Goal: Find specific page/section: Find specific page/section

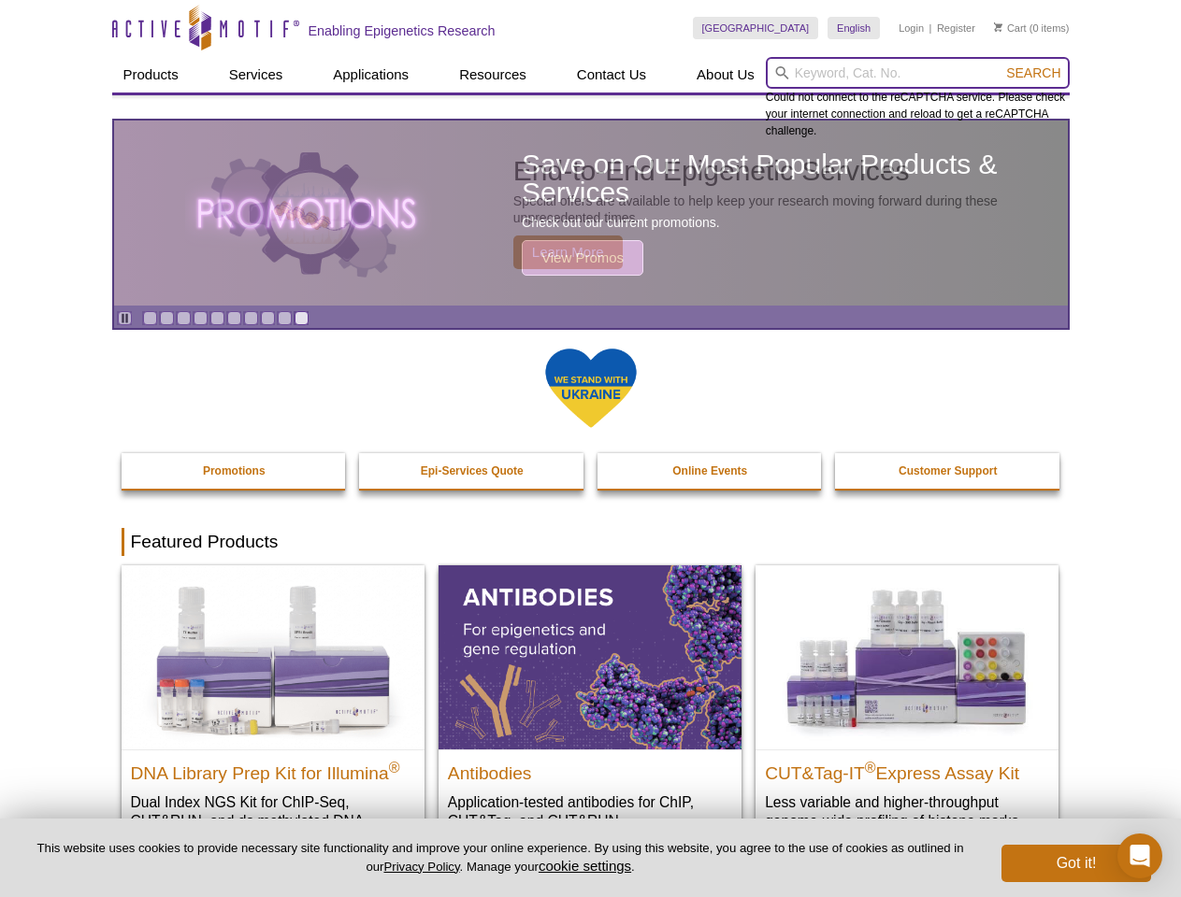
click at [917, 73] on input "search" at bounding box center [918, 73] width 304 height 32
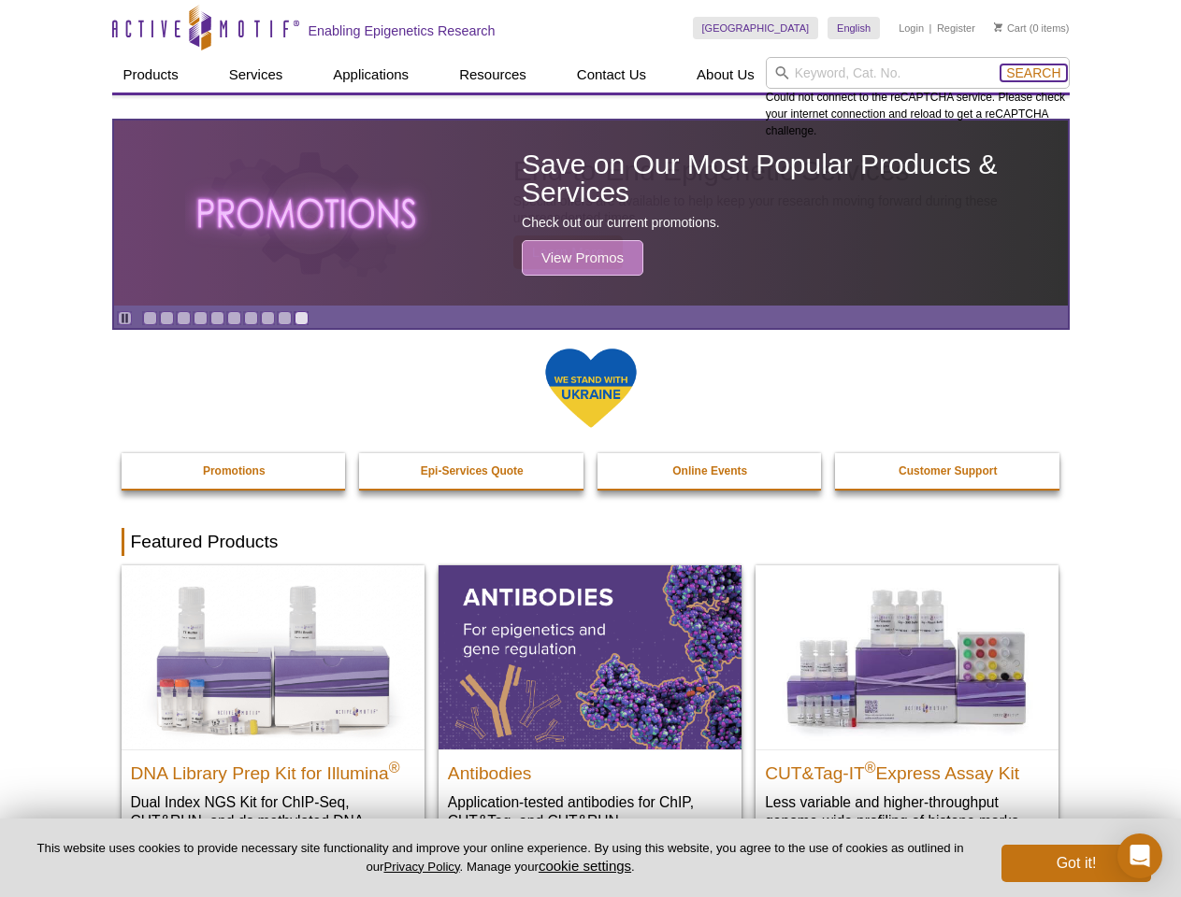
click at [1033, 73] on span "Search" at bounding box center [1033, 72] width 54 height 15
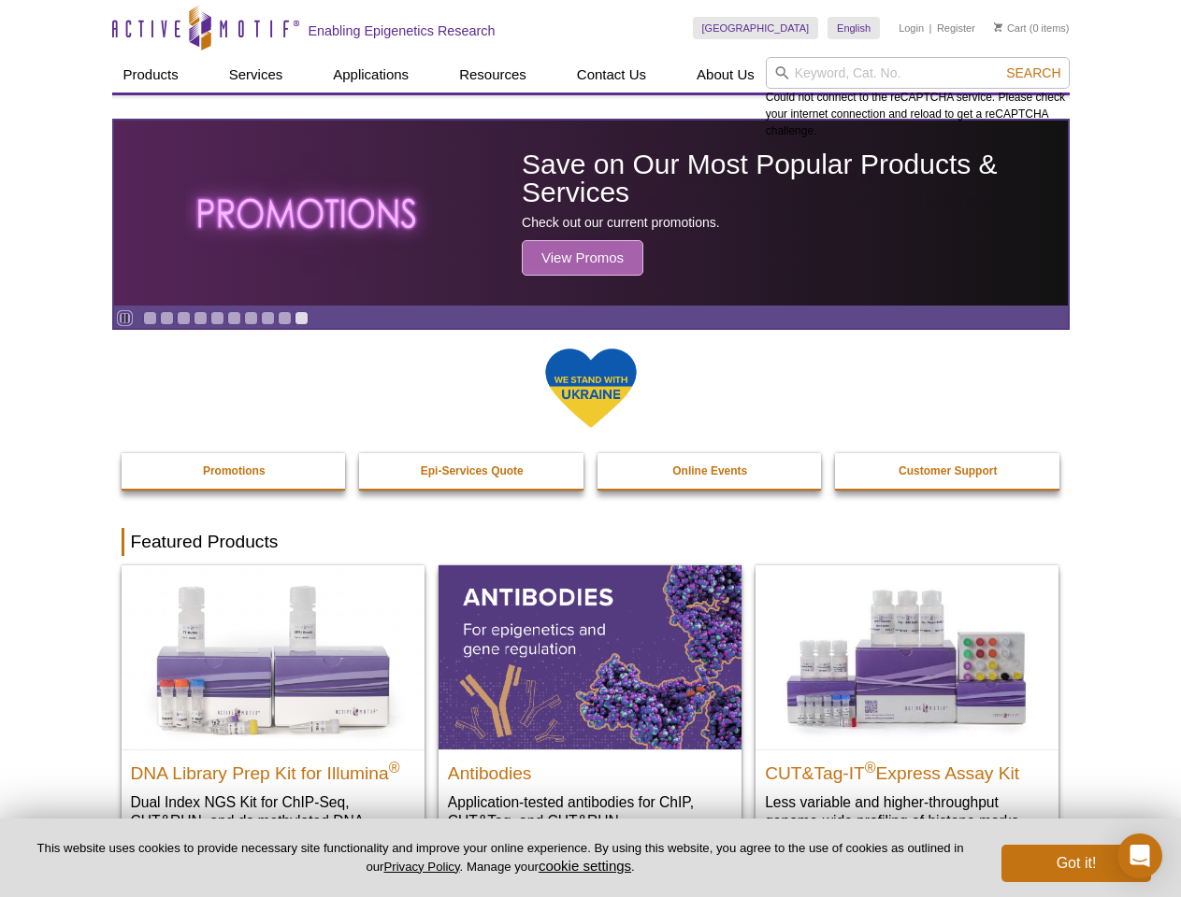
click at [124, 318] on icon "Pause" at bounding box center [125, 318] width 12 height 12
click at [150, 318] on link "Go to slide 1" at bounding box center [150, 318] width 14 height 14
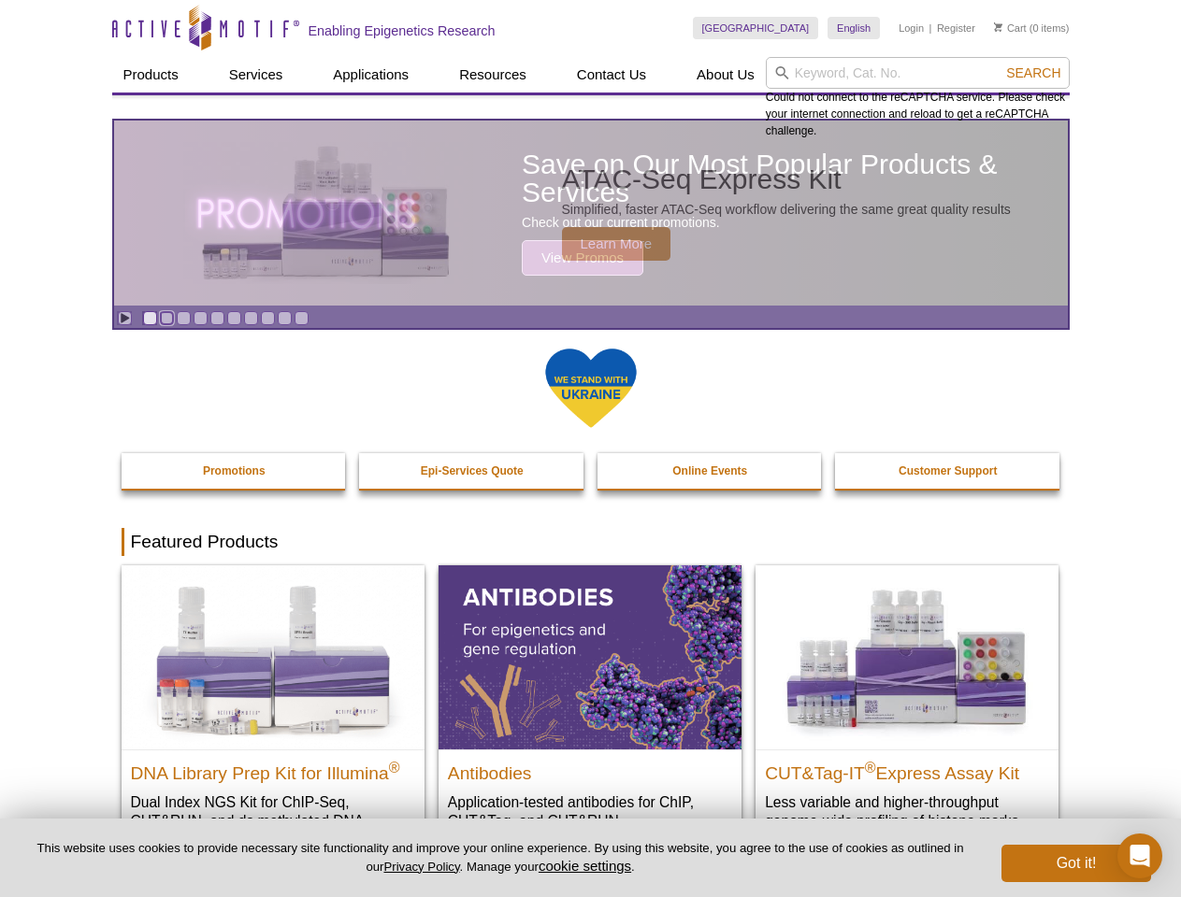
click at [166, 318] on link "Go to slide 2" at bounding box center [167, 318] width 14 height 14
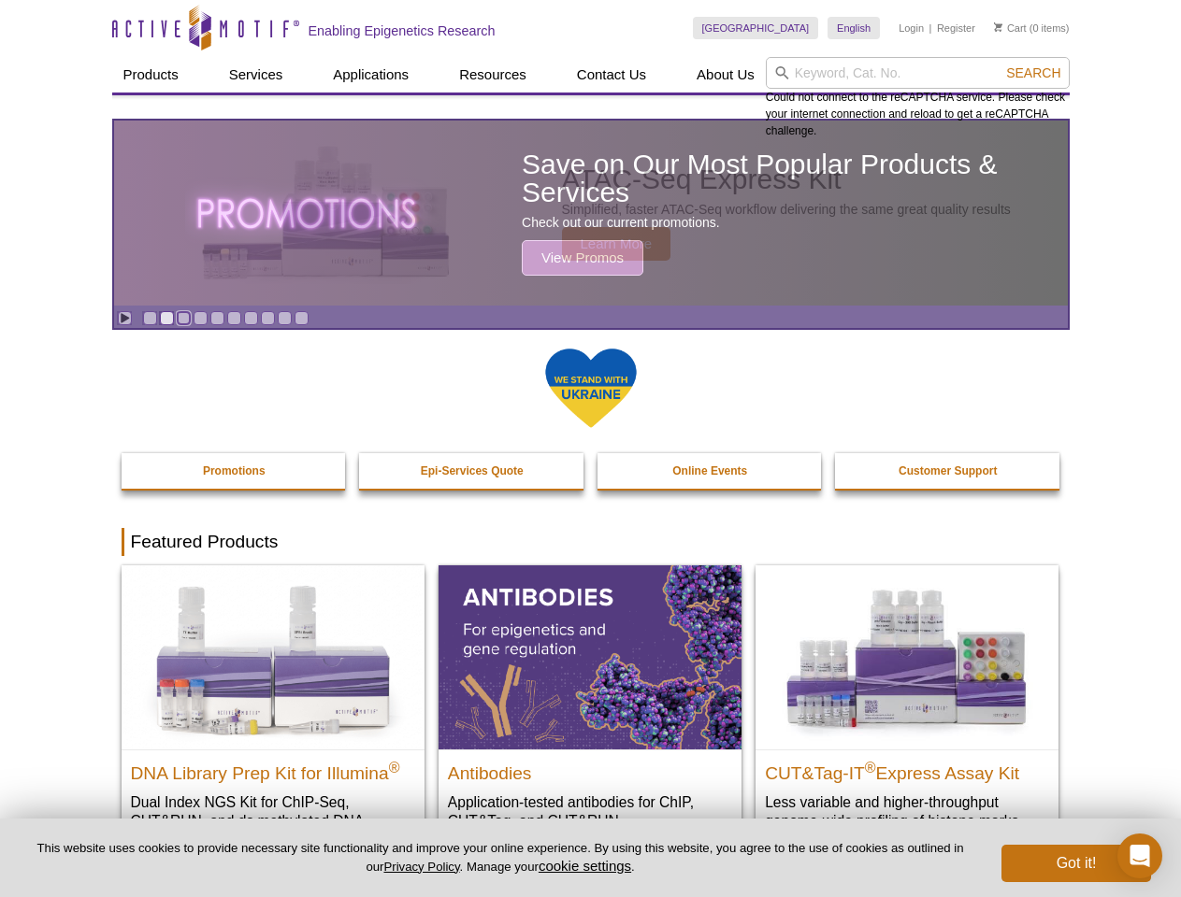
click at [183, 318] on link "Go to slide 3" at bounding box center [184, 318] width 14 height 14
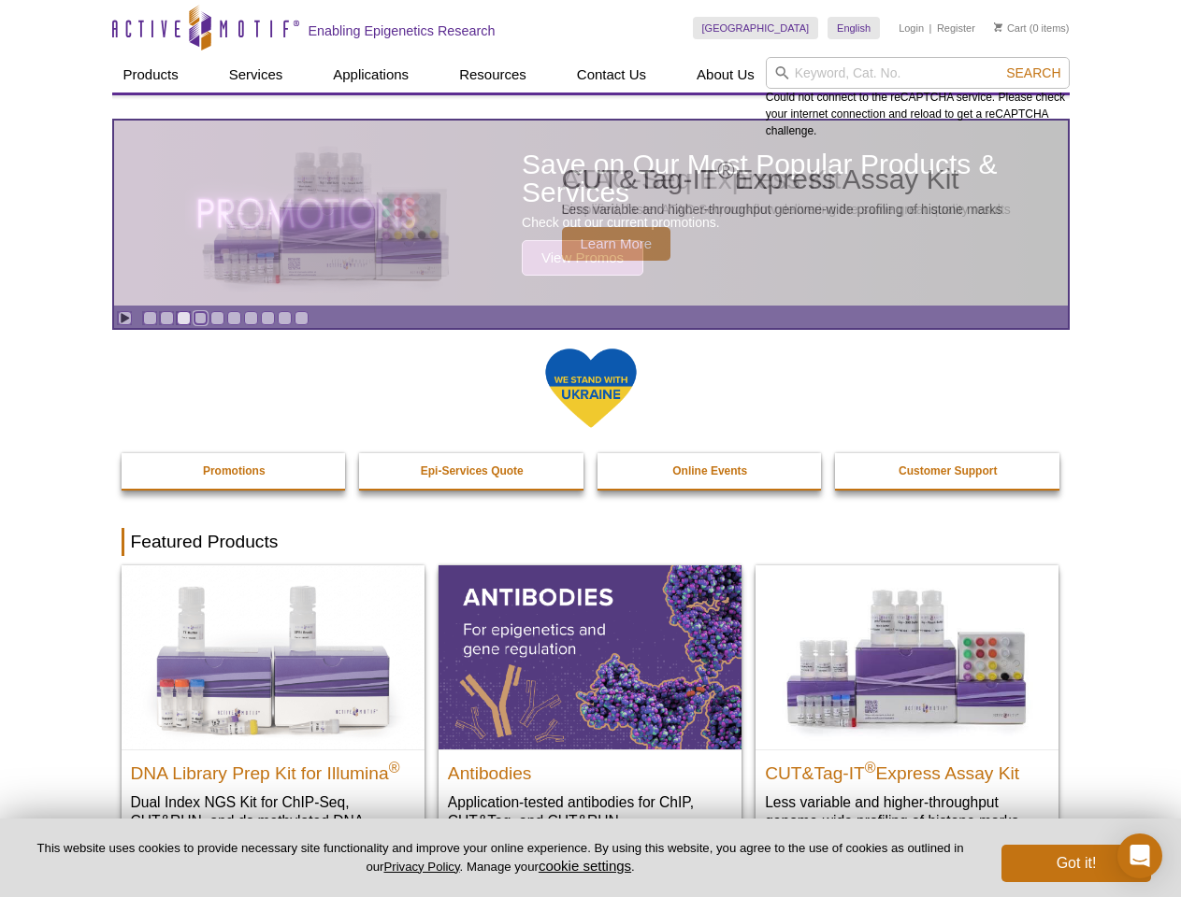
click at [200, 318] on link "Go to slide 4" at bounding box center [201, 318] width 14 height 14
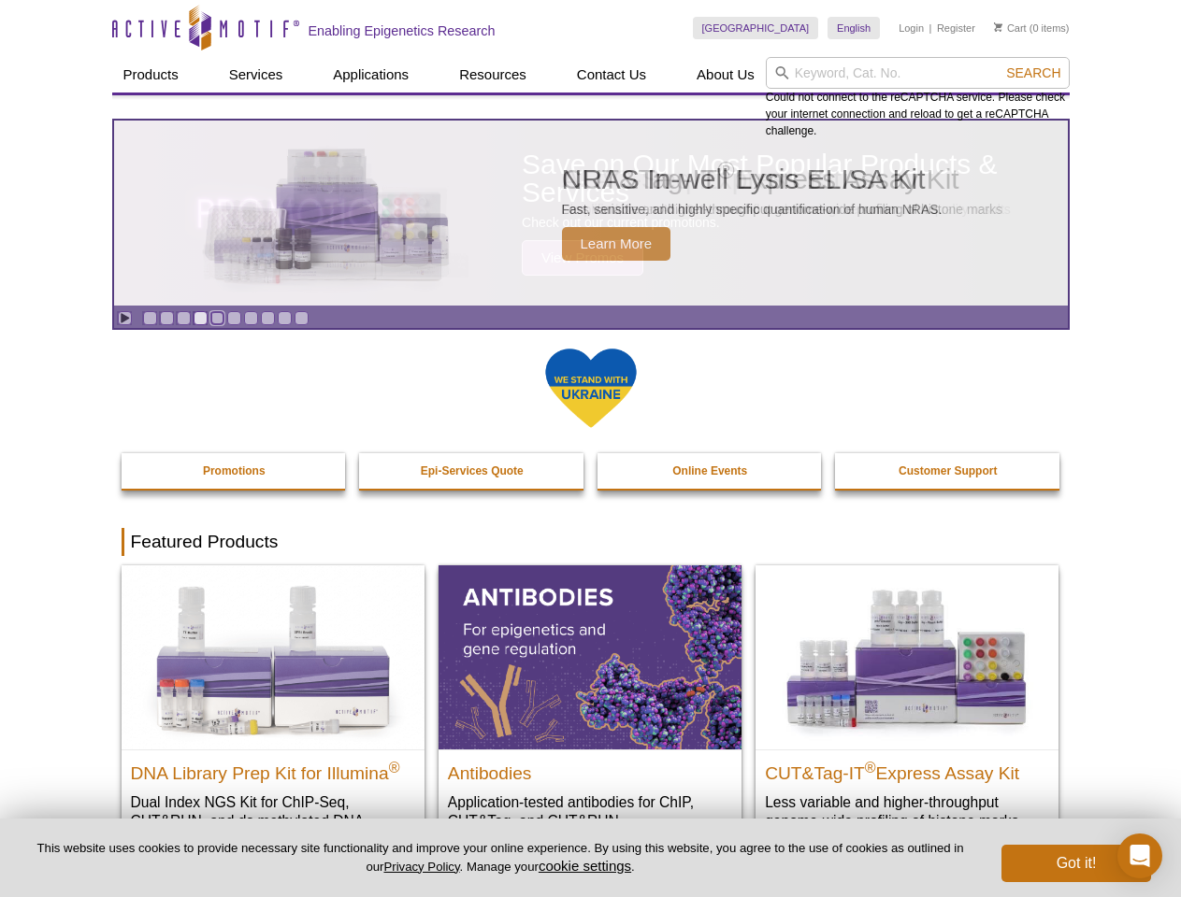
click at [217, 318] on link "Go to slide 5" at bounding box center [217, 318] width 14 height 14
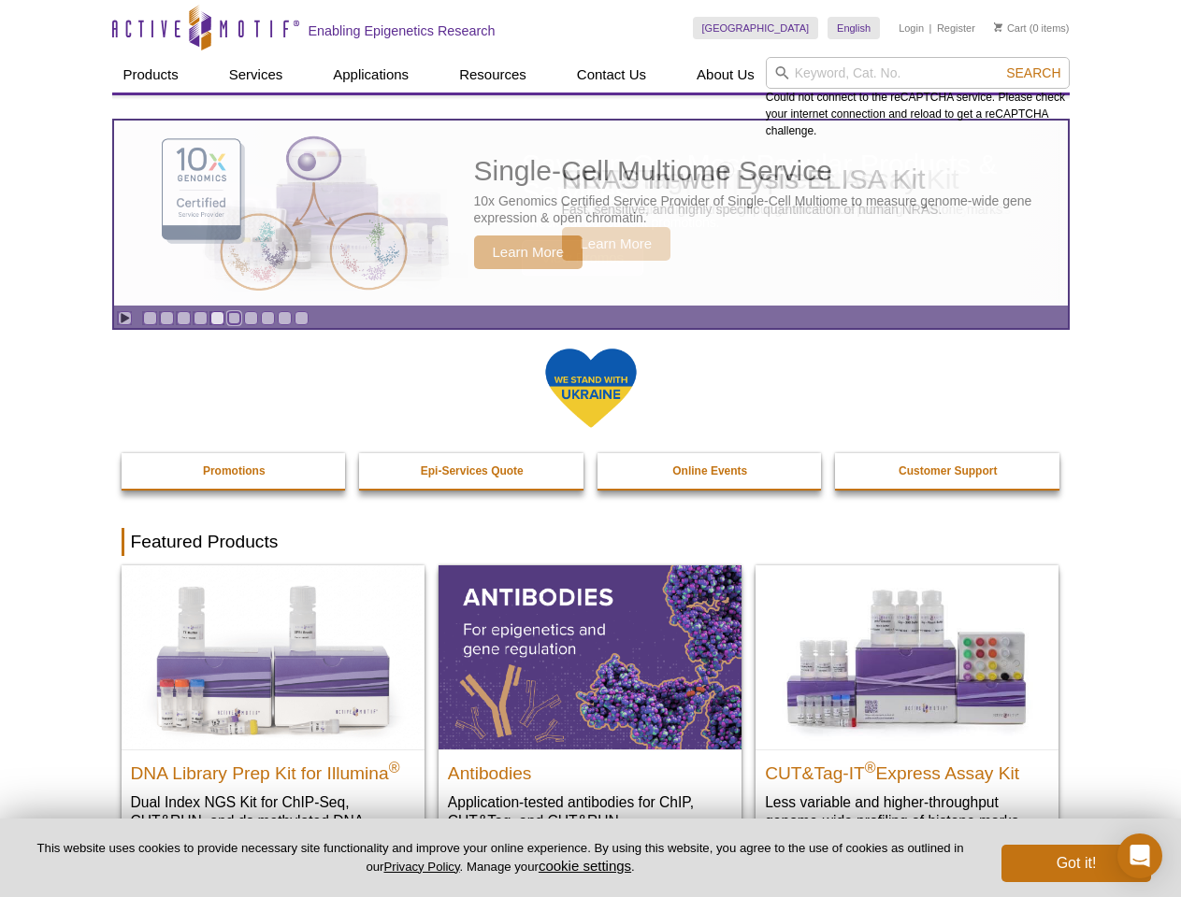
click at [234, 318] on link "Go to slide 6" at bounding box center [234, 318] width 14 height 14
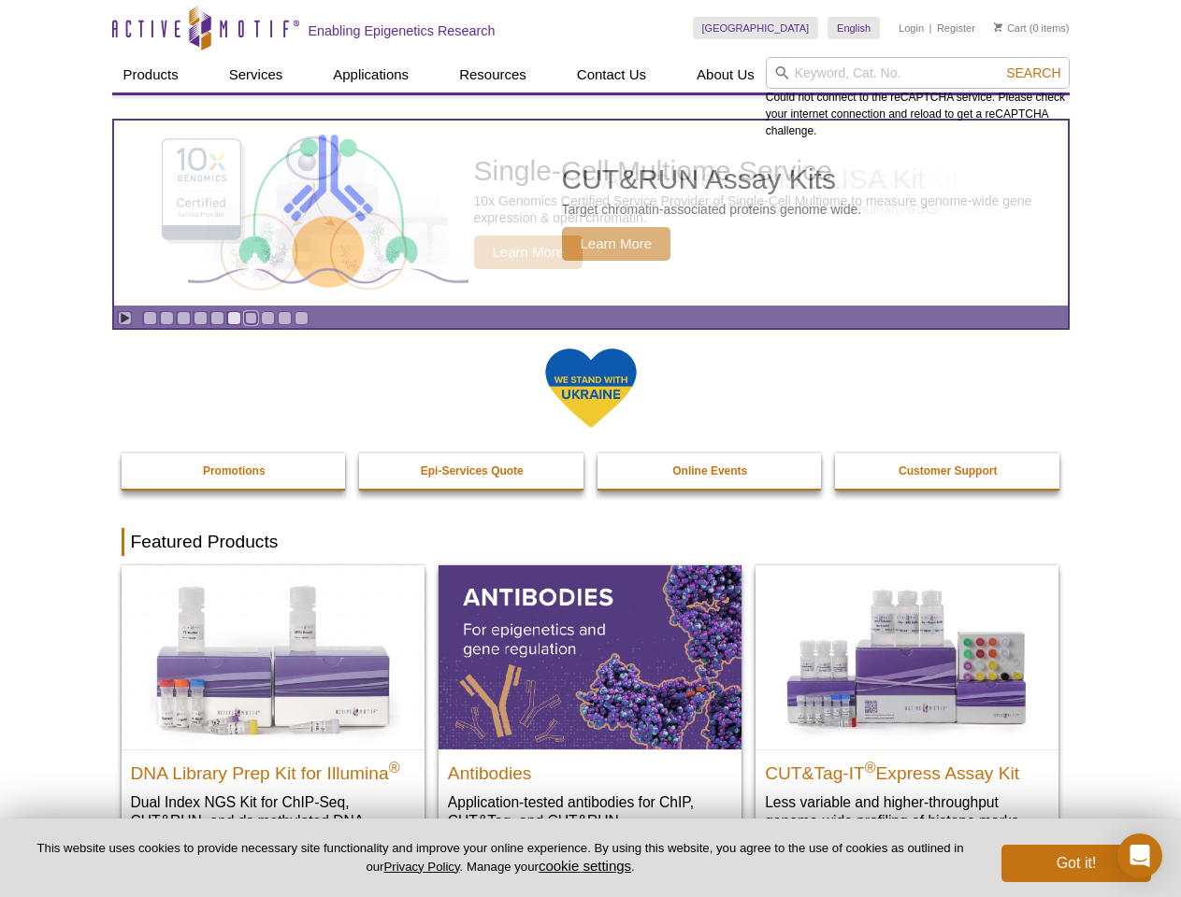
click at [251, 318] on link "Go to slide 7" at bounding box center [251, 318] width 14 height 14
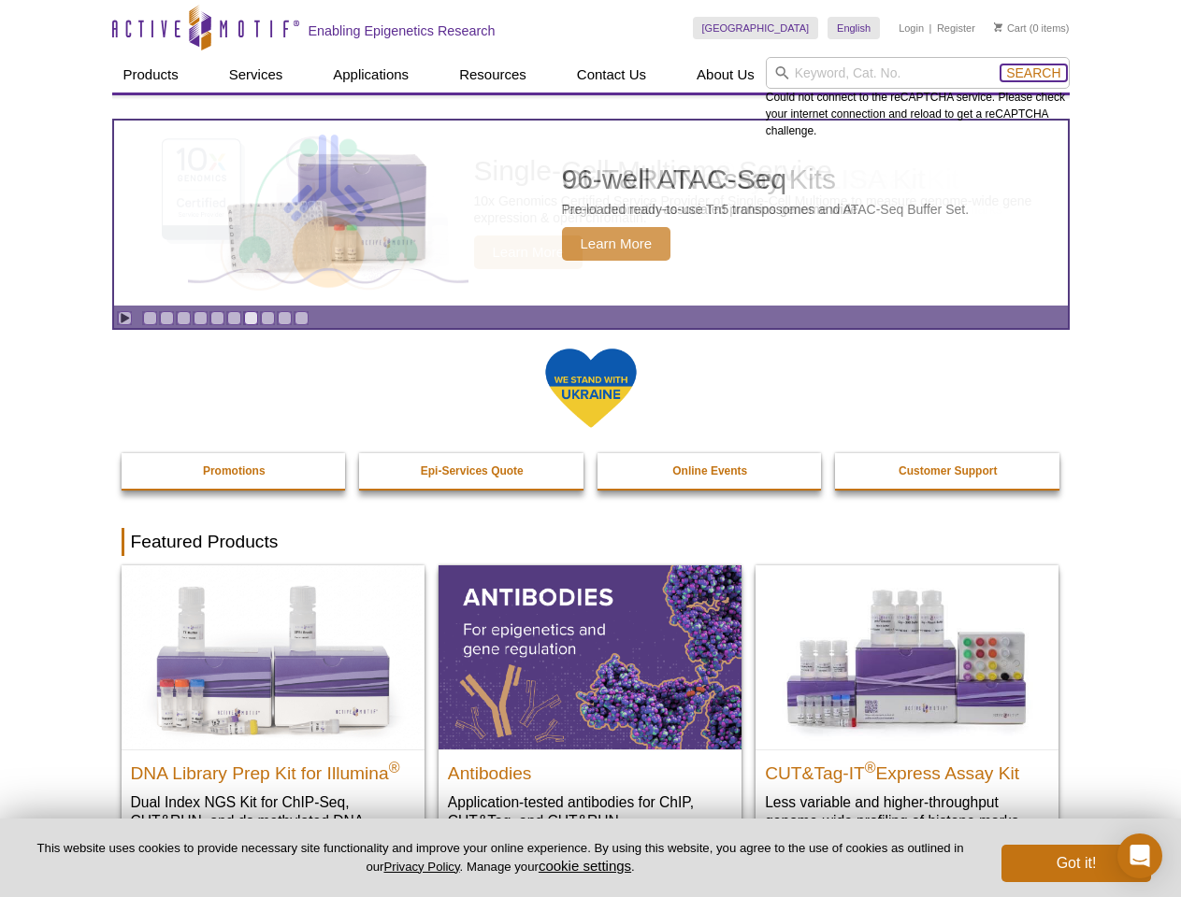
click at [1033, 73] on span "Search" at bounding box center [1033, 72] width 54 height 15
